Goal: Complete application form

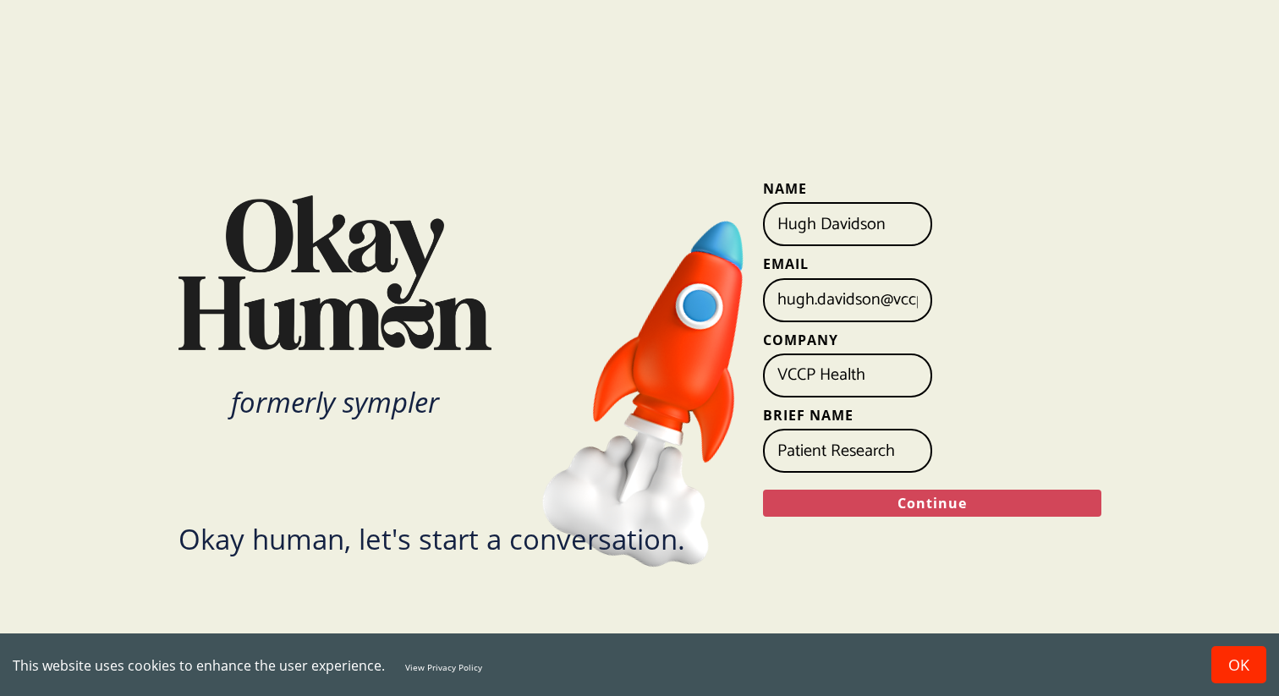
click at [894, 501] on button "Continue" at bounding box center [932, 503] width 338 height 27
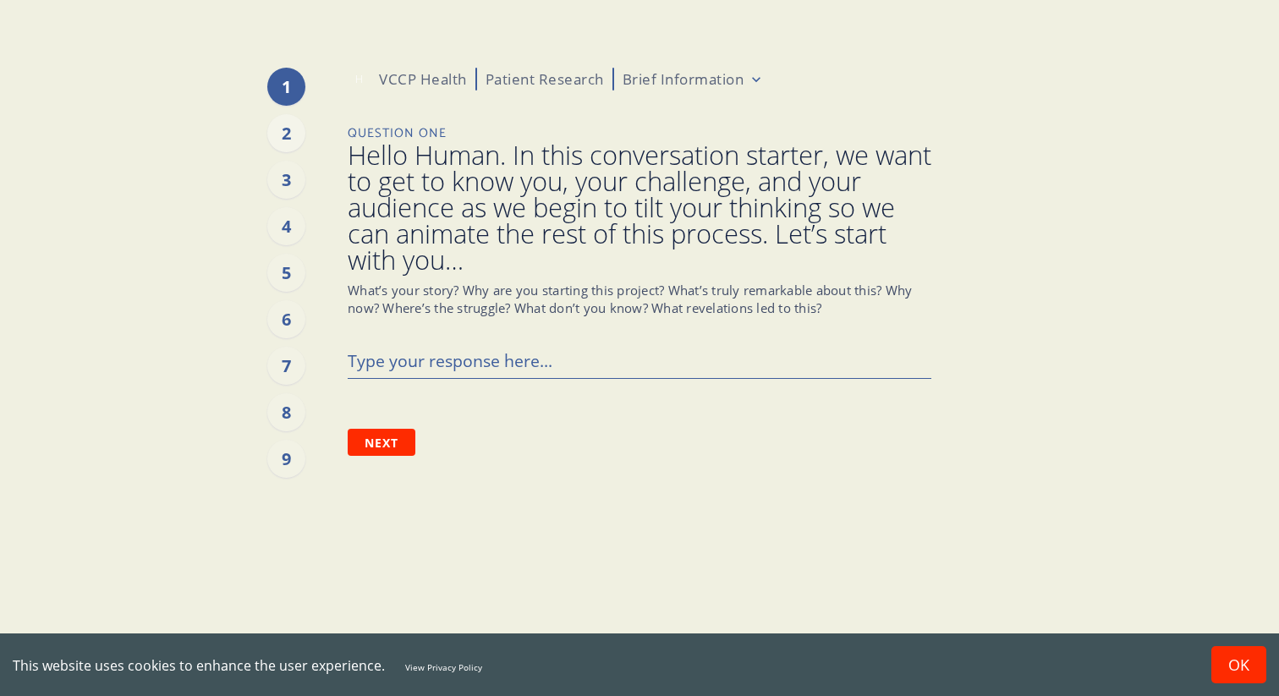
click at [282, 135] on div "2" at bounding box center [286, 133] width 38 height 38
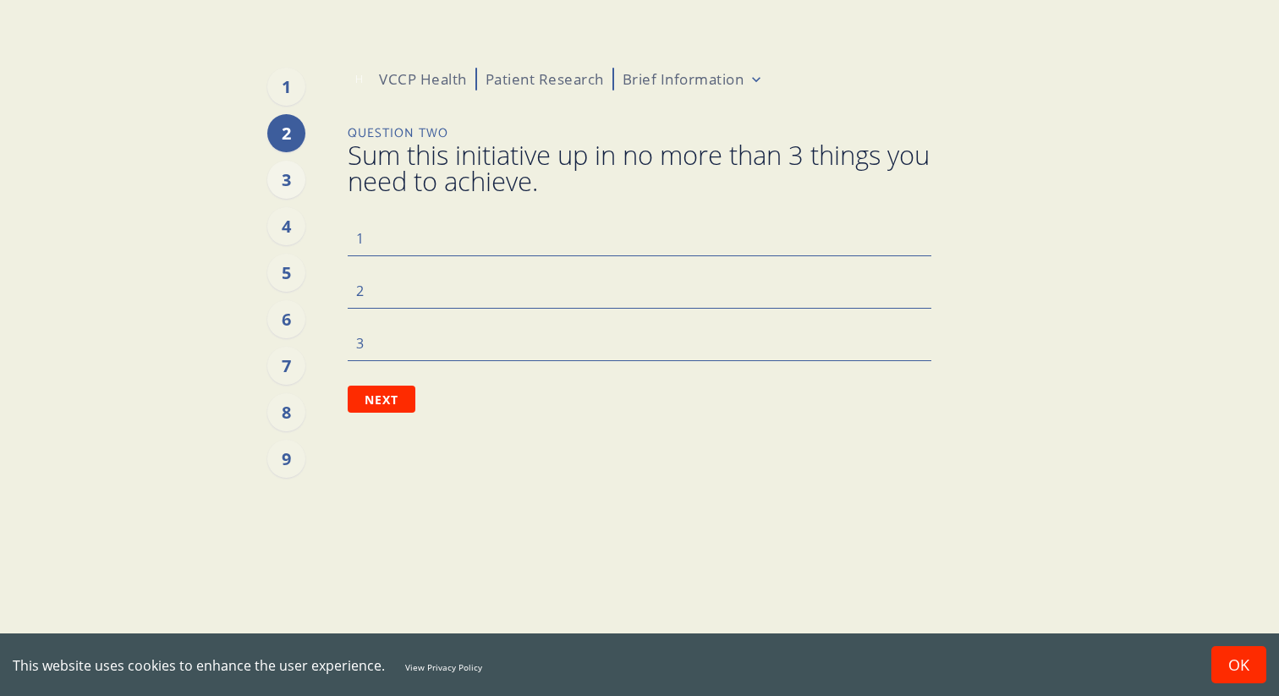
click at [293, 173] on div "3" at bounding box center [286, 180] width 38 height 38
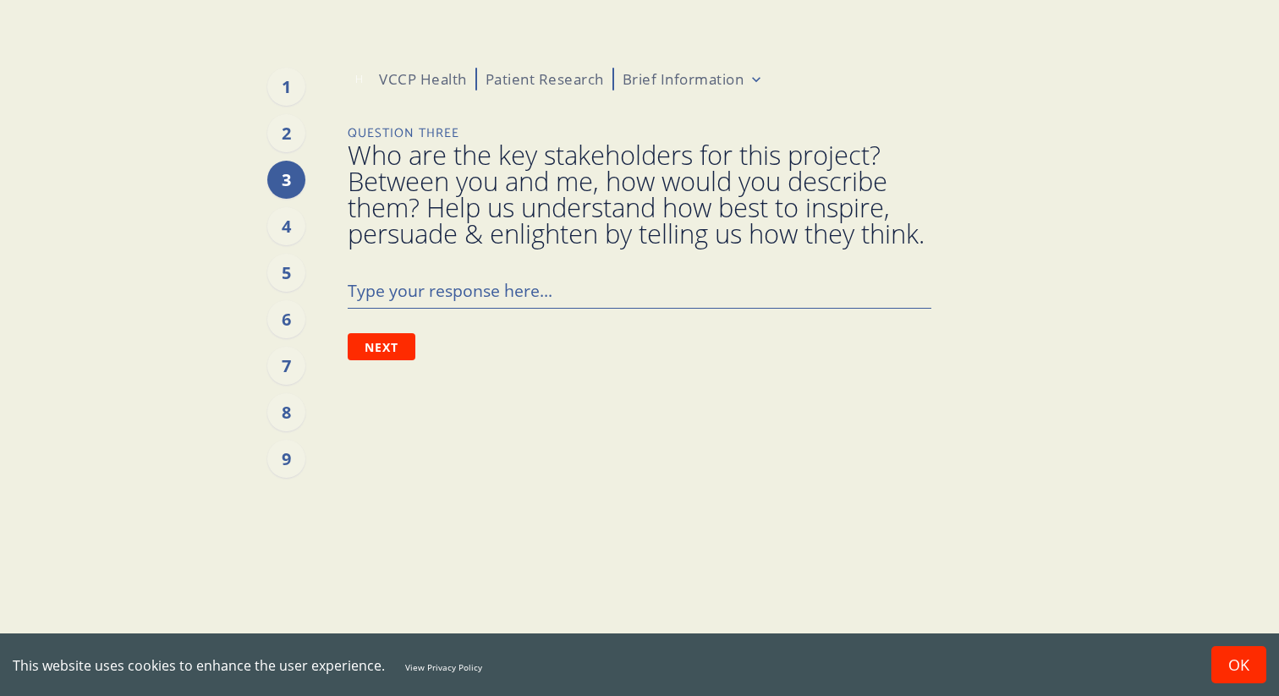
click at [283, 205] on div "1 2 3 4 5 6 7 8 9" at bounding box center [286, 273] width 38 height 410
click at [286, 226] on div "4" at bounding box center [286, 226] width 38 height 38
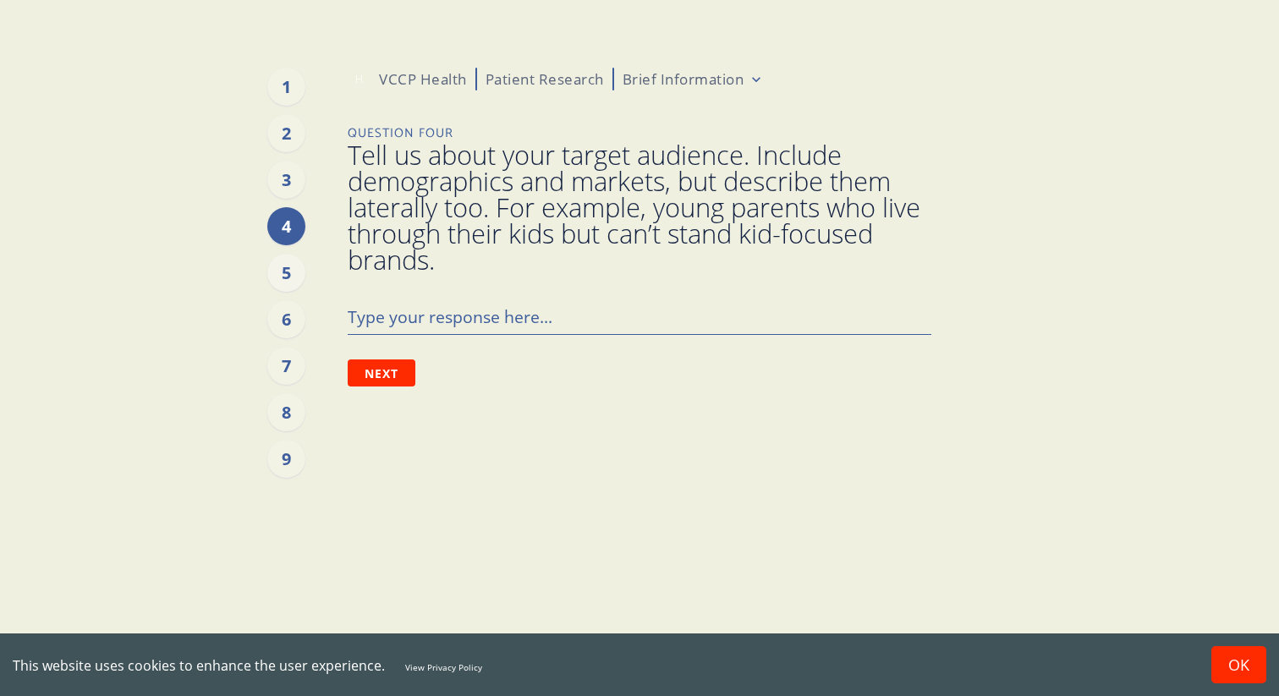
click at [292, 288] on div "5" at bounding box center [286, 273] width 38 height 38
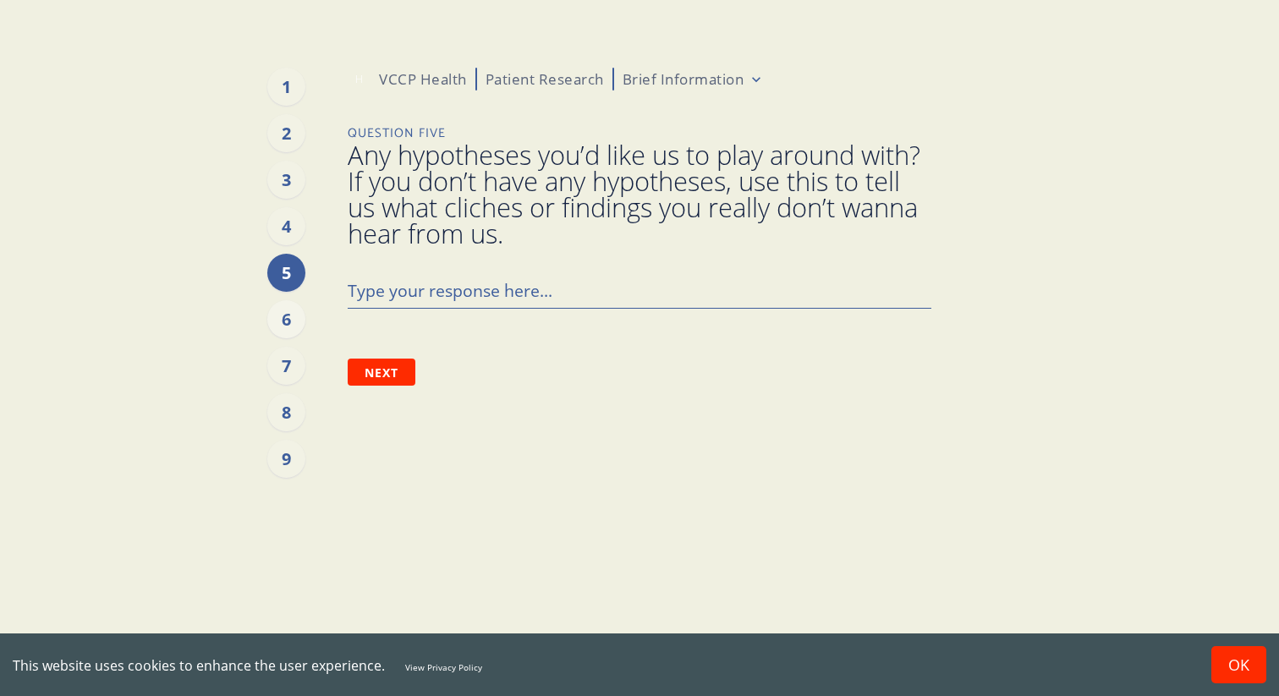
click at [296, 326] on div "6" at bounding box center [286, 319] width 38 height 38
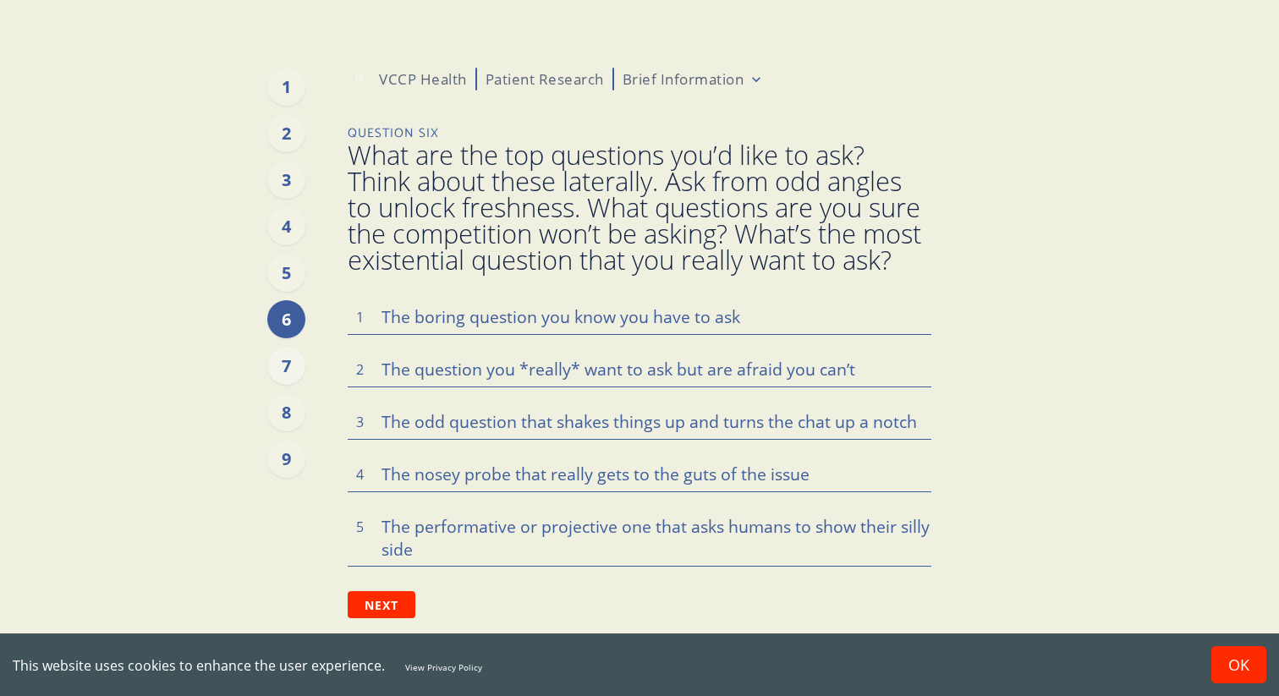
click at [295, 362] on div "7" at bounding box center [286, 366] width 38 height 38
type textarea "x"
